Goal: Task Accomplishment & Management: Complete application form

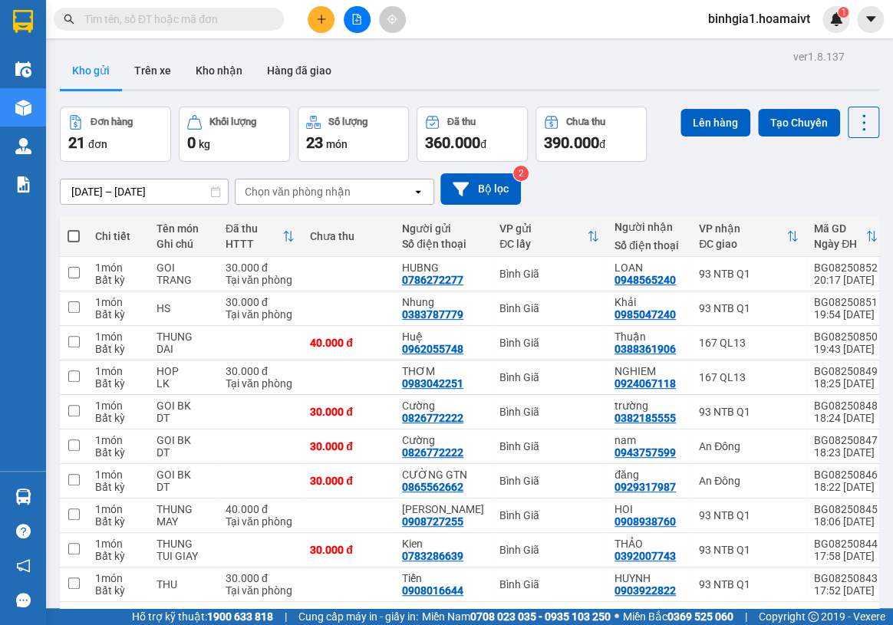
click at [146, 18] on input "text" at bounding box center [174, 19] width 181 height 17
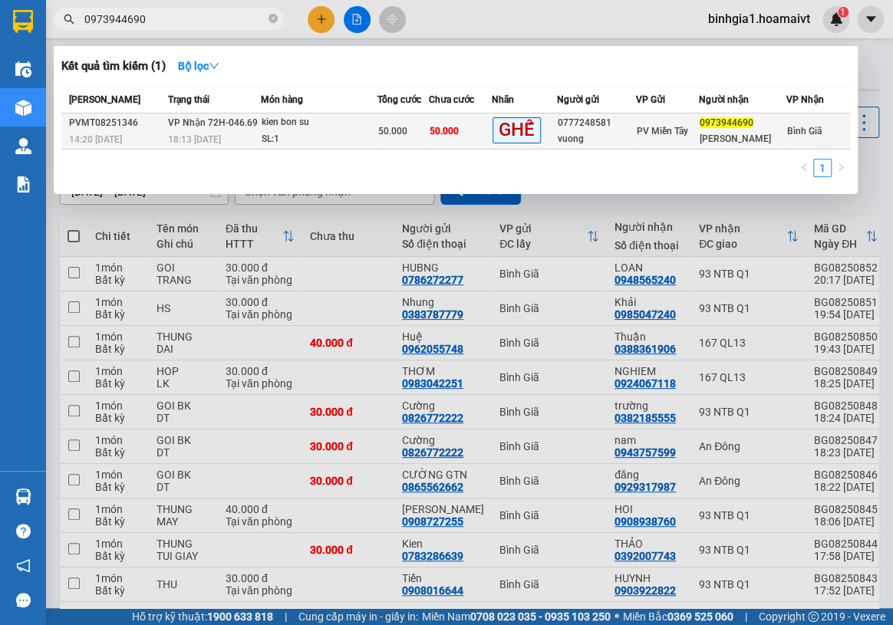
type input "0973944690"
click at [407, 133] on div "50.000" at bounding box center [402, 131] width 49 height 17
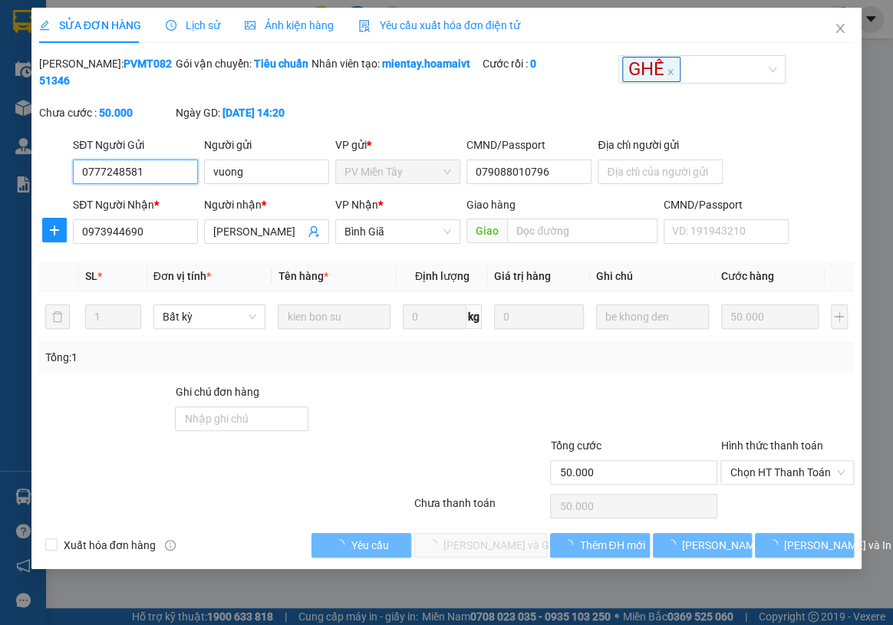
type input "0777248581"
type input "vuong"
type input "079088010796"
type input "0973944690"
type input "Dao Thuan"
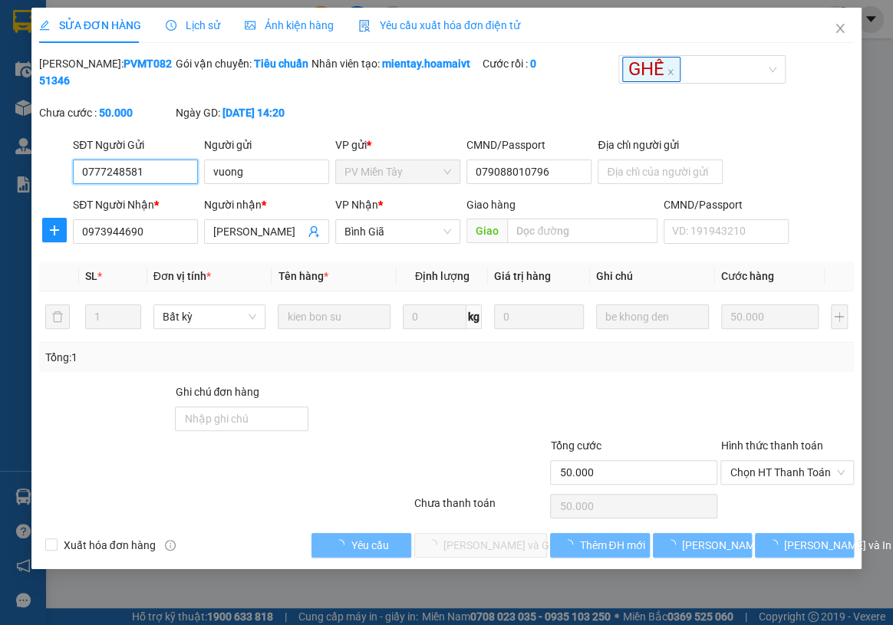
type input "50.000"
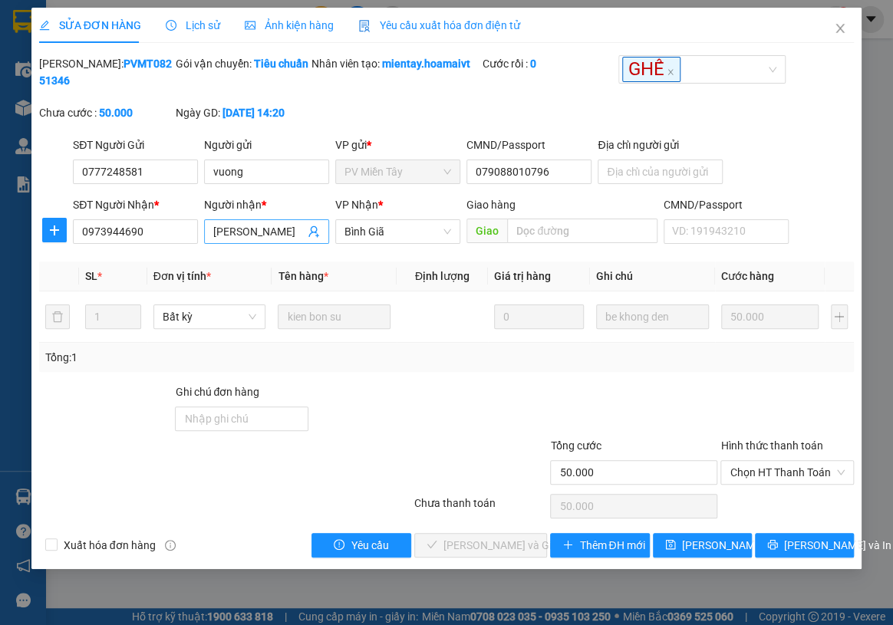
click at [293, 236] on input "Dao Thuan" at bounding box center [258, 231] width 91 height 17
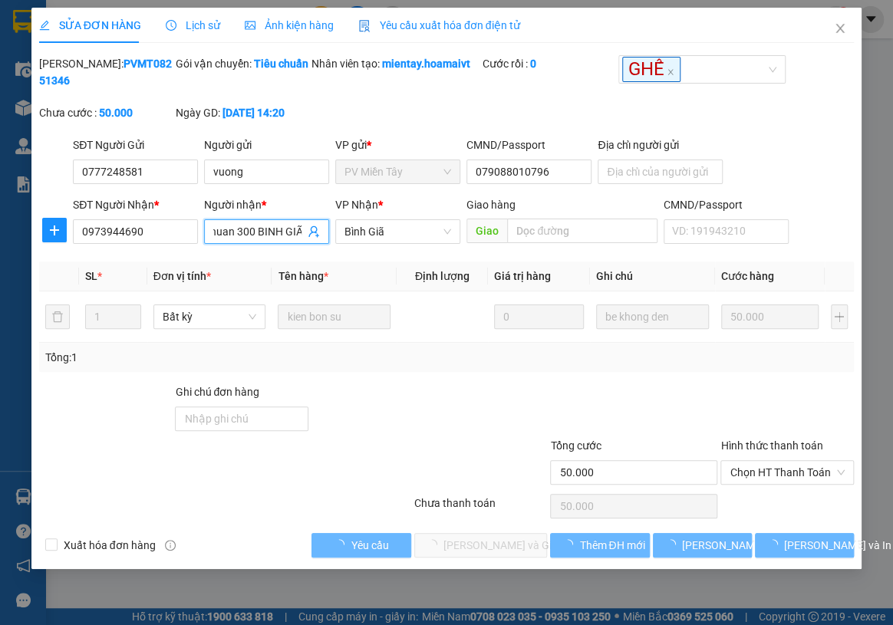
type input "Dao Thuan 300 BINH GIÃ"
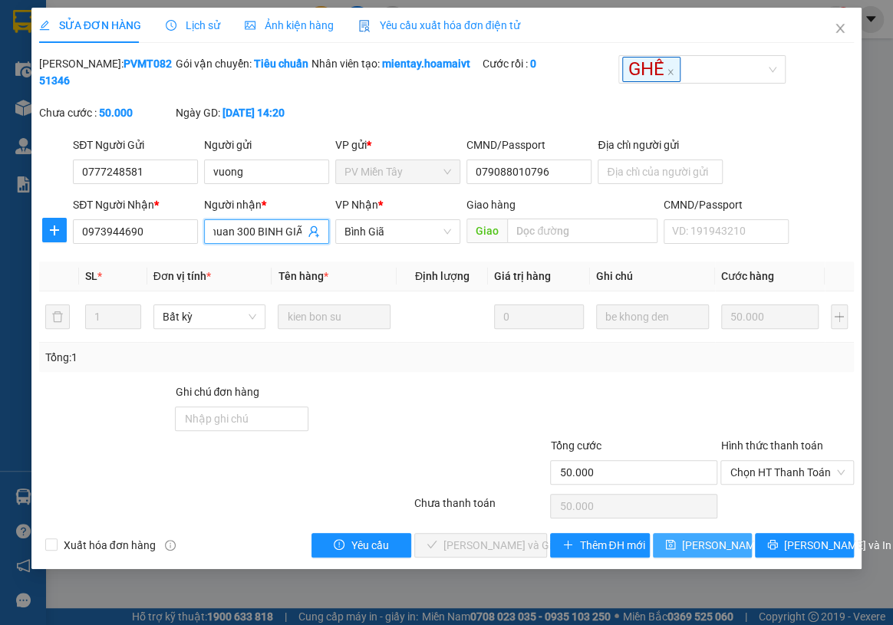
click at [715, 552] on span "Lưu thay đổi" at bounding box center [743, 545] width 123 height 17
